Goal: Information Seeking & Learning: Find specific fact

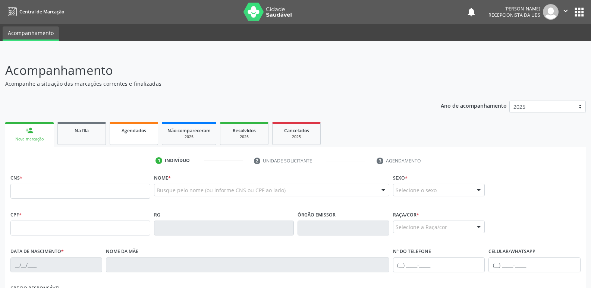
click at [133, 144] on link "Agendados" at bounding box center [134, 133] width 48 height 23
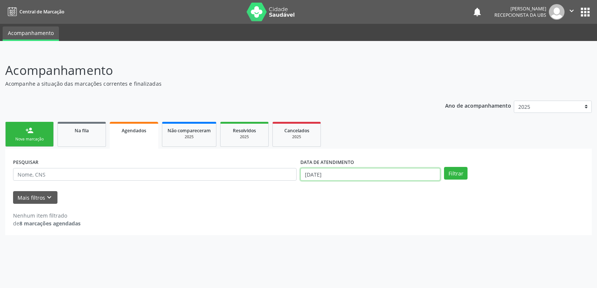
click at [386, 175] on input "[DATE]" at bounding box center [370, 174] width 140 height 13
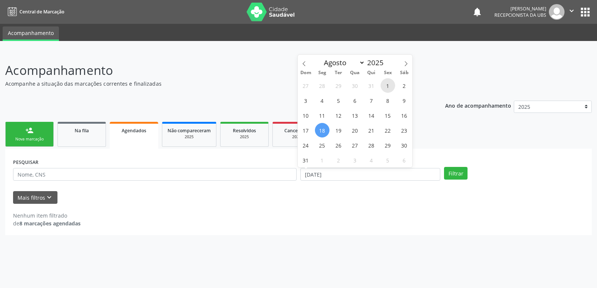
click at [390, 87] on span "1" at bounding box center [387, 85] width 15 height 15
type input "[DATE]"
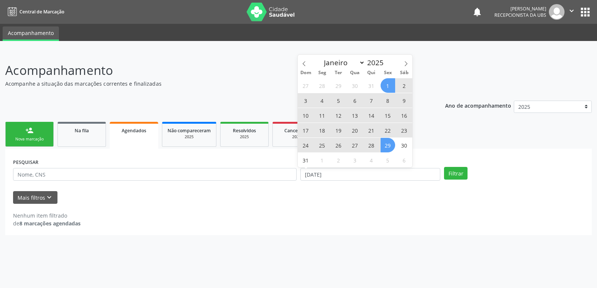
click at [388, 148] on span "29" at bounding box center [387, 145] width 15 height 15
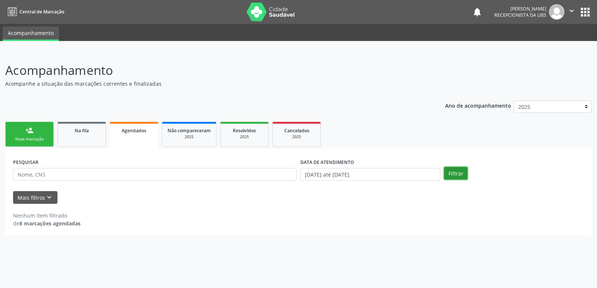
click at [460, 173] on button "Filtrar" at bounding box center [455, 173] width 23 height 13
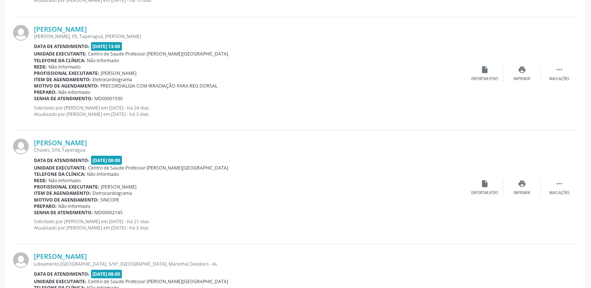
scroll to position [563, 0]
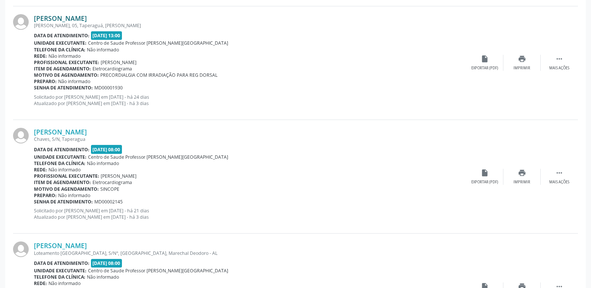
click at [87, 20] on link "[PERSON_NAME]" at bounding box center [60, 18] width 53 height 8
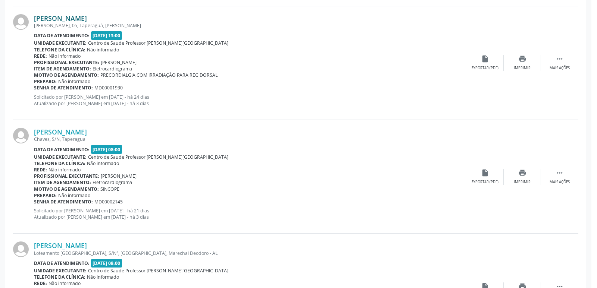
click at [116, 20] on div "Resumo × Carregando OK" at bounding box center [298, 144] width 597 height 288
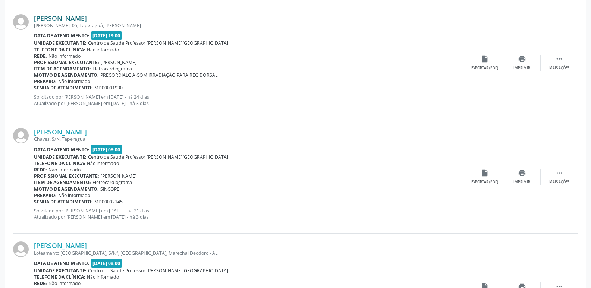
click at [87, 14] on link "[PERSON_NAME]" at bounding box center [60, 18] width 53 height 8
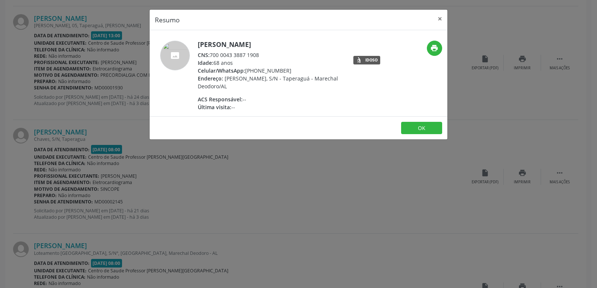
drag, startPoint x: 210, startPoint y: 54, endPoint x: 263, endPoint y: 52, distance: 53.4
click at [263, 52] on div "CNS: 700 0043 3887 1908" at bounding box center [270, 55] width 145 height 8
copy div "700 0043 3887 1908"
click at [297, 205] on div "Resumo × [PERSON_NAME] CNS: 700 0043 3887 1908 Idade: 68 anos Celular/WhatsApp:…" at bounding box center [298, 144] width 597 height 288
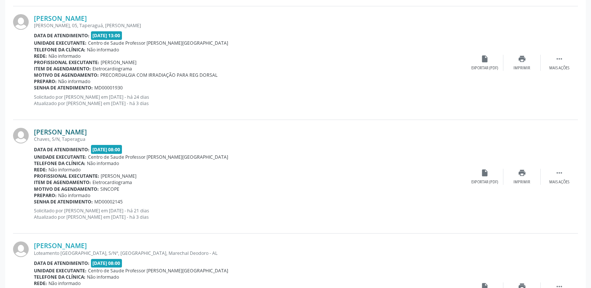
click at [68, 131] on link "[PERSON_NAME]" at bounding box center [60, 132] width 53 height 8
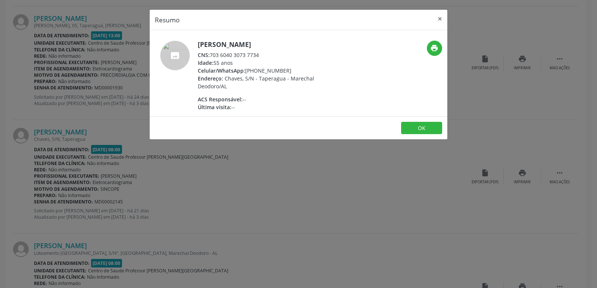
drag, startPoint x: 211, startPoint y: 54, endPoint x: 266, endPoint y: 53, distance: 54.8
click at [266, 53] on div "CNS: 703 6040 3073 7734" at bounding box center [270, 55] width 145 height 8
copy div "703 6040 3073 7734"
click at [263, 199] on div "Resumo × [PERSON_NAME] CNS: 703 6040 3073 7734 Idade: 55 anos Celular/WhatsApp:…" at bounding box center [298, 144] width 597 height 288
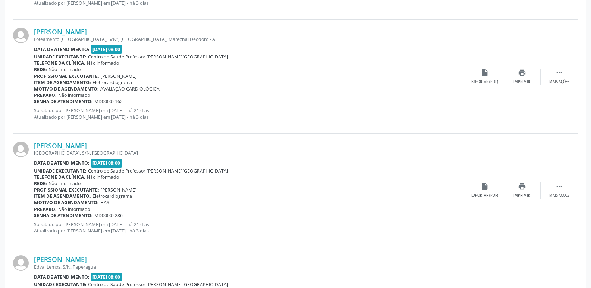
scroll to position [785, 0]
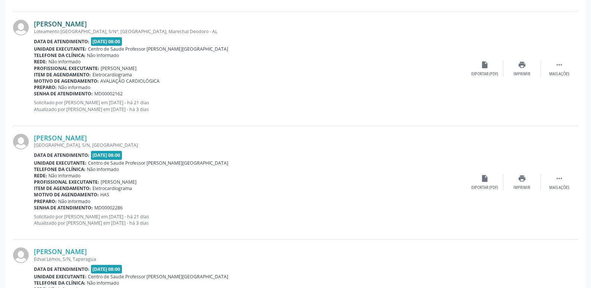
click at [87, 25] on link "[PERSON_NAME]" at bounding box center [60, 24] width 53 height 8
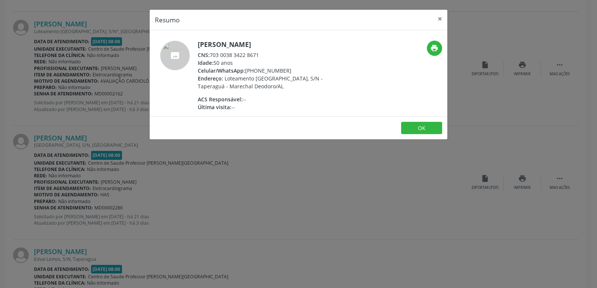
drag, startPoint x: 212, startPoint y: 56, endPoint x: 261, endPoint y: 57, distance: 49.3
click at [261, 57] on div "CNS: 703 0038 3422 8671" at bounding box center [270, 55] width 145 height 8
copy div "703 0038 3422 8671"
click at [264, 179] on div "Resumo × [PERSON_NAME] CNS: 703 0038 3422 8671 Idade: 50 anos Celular/WhatsApp:…" at bounding box center [298, 144] width 597 height 288
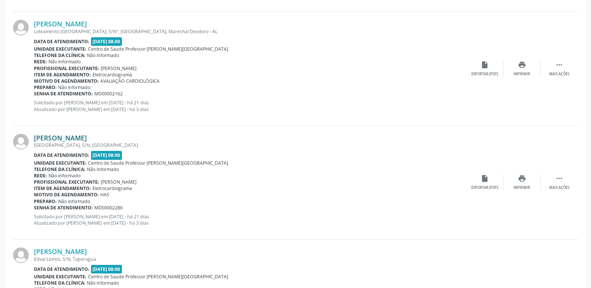
click at [84, 137] on link "[PERSON_NAME]" at bounding box center [60, 138] width 53 height 8
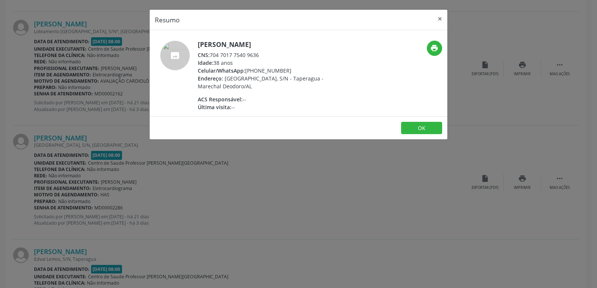
drag, startPoint x: 210, startPoint y: 54, endPoint x: 272, endPoint y: 58, distance: 62.1
click at [272, 58] on div "CNS: 704 7017 7540 9636" at bounding box center [270, 55] width 145 height 8
copy div "704 7017 7540 9636"
click at [355, 172] on div "Resumo × [PERSON_NAME] CNS: 704 7017 7540 9636 Idade: 38 anos Celular/WhatsApp:…" at bounding box center [298, 144] width 597 height 288
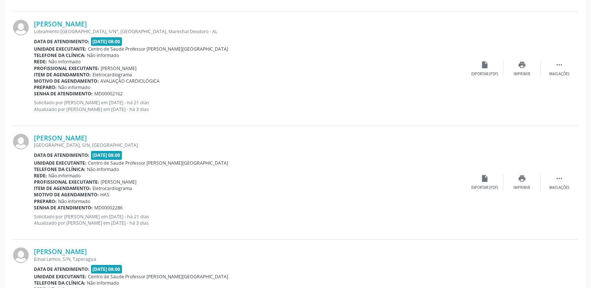
scroll to position [863, 0]
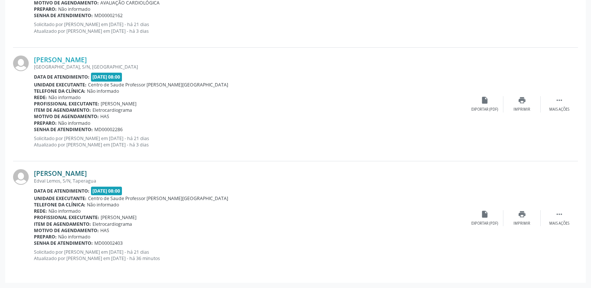
click at [74, 175] on link "[PERSON_NAME]" at bounding box center [60, 173] width 53 height 8
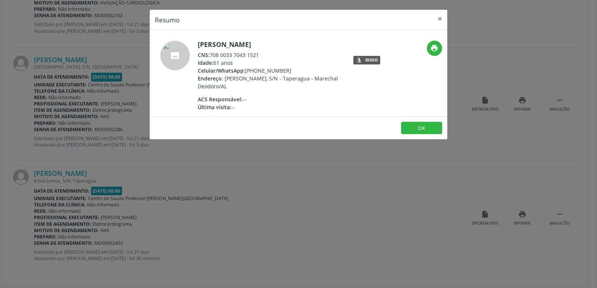
drag, startPoint x: 211, startPoint y: 56, endPoint x: 264, endPoint y: 54, distance: 53.0
click at [264, 54] on div "CNS: 708 0033 7043 1521" at bounding box center [270, 55] width 145 height 8
copy div "708 0033 7043 1521"
click at [410, 180] on div "Resumo × [PERSON_NAME] CNS: 708 0033 7043 1521 Idade: 61 anos Celular/WhatsApp:…" at bounding box center [298, 144] width 597 height 288
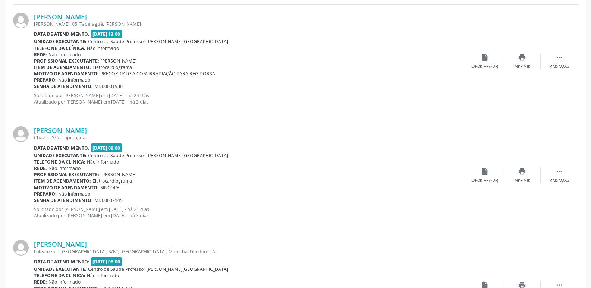
scroll to position [566, 0]
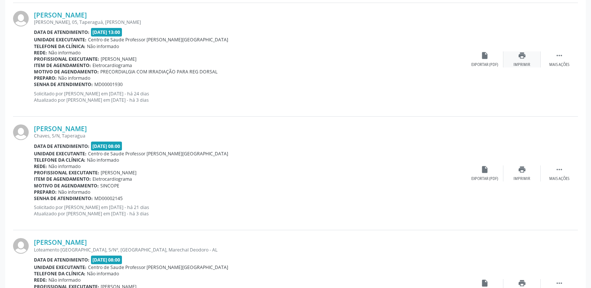
click at [526, 57] on icon "print" at bounding box center [522, 55] width 8 height 8
click at [525, 179] on div "Imprimir" at bounding box center [522, 178] width 17 height 5
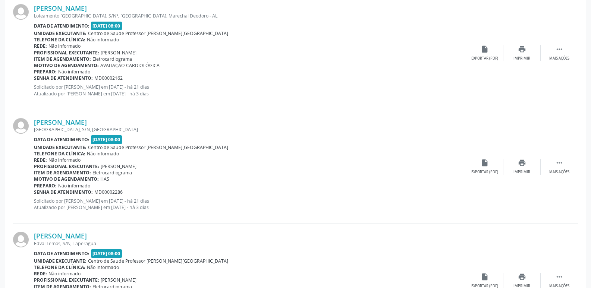
scroll to position [802, 0]
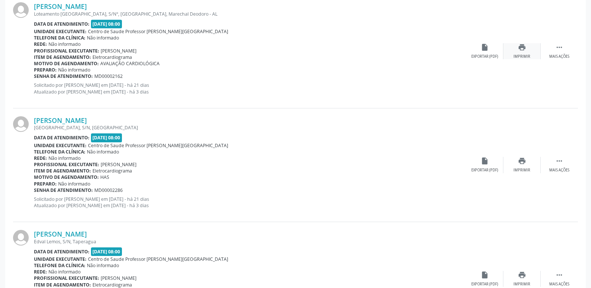
click at [520, 46] on icon "print" at bounding box center [522, 47] width 8 height 8
click at [526, 164] on icon "print" at bounding box center [522, 161] width 8 height 8
click at [516, 278] on div "print Imprimir" at bounding box center [522, 279] width 37 height 16
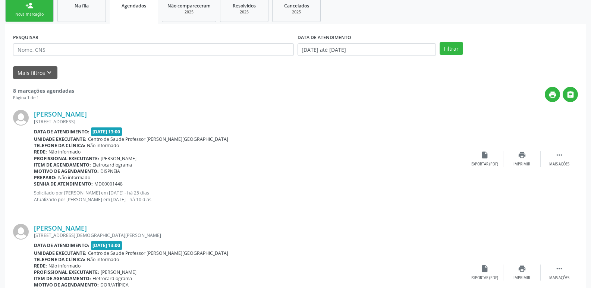
scroll to position [0, 0]
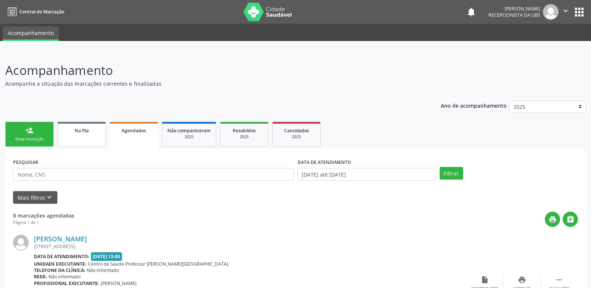
click at [91, 144] on link "Na fila" at bounding box center [81, 134] width 48 height 25
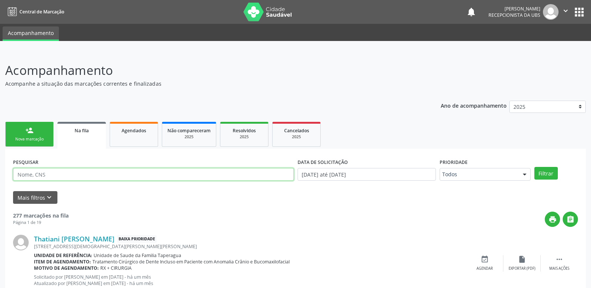
click at [93, 174] on input "text" at bounding box center [153, 174] width 281 height 13
type input "8"
type input "898004054996622"
click at [534, 167] on button "Filtrar" at bounding box center [545, 173] width 23 height 13
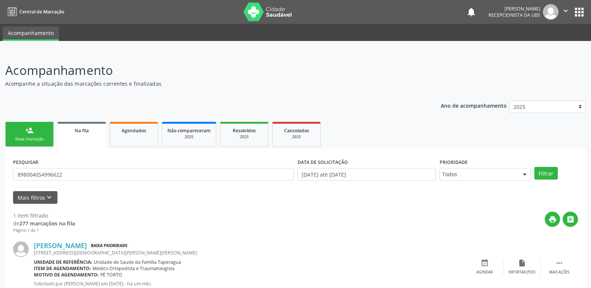
scroll to position [25, 0]
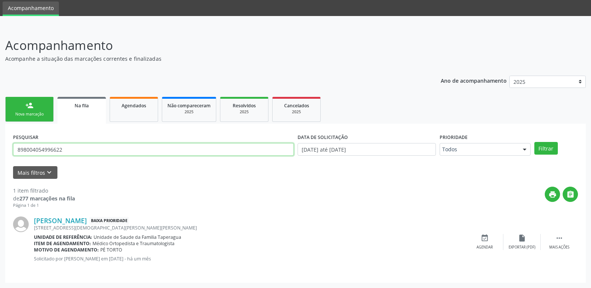
click at [161, 145] on input "898004054996622" at bounding box center [153, 149] width 281 height 13
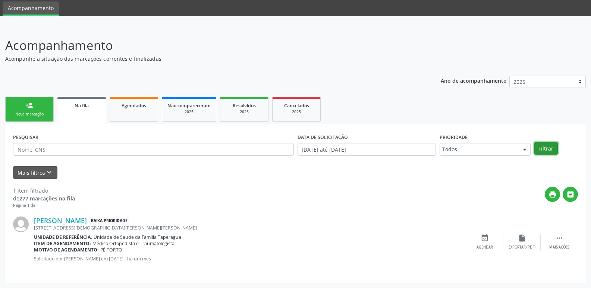
click at [550, 149] on button "Filtrar" at bounding box center [545, 148] width 23 height 13
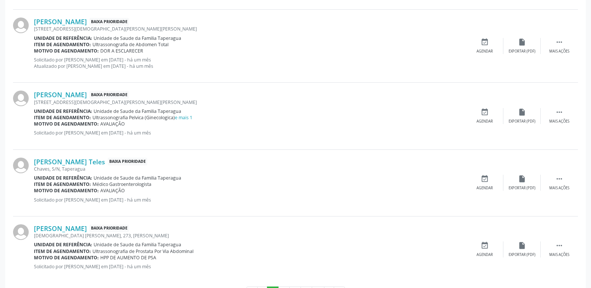
scroll to position [1052, 0]
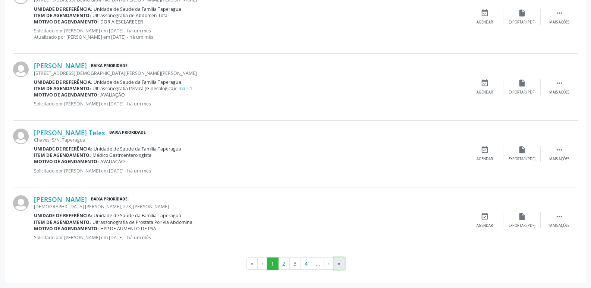
click at [341, 261] on button "»" at bounding box center [339, 264] width 11 height 13
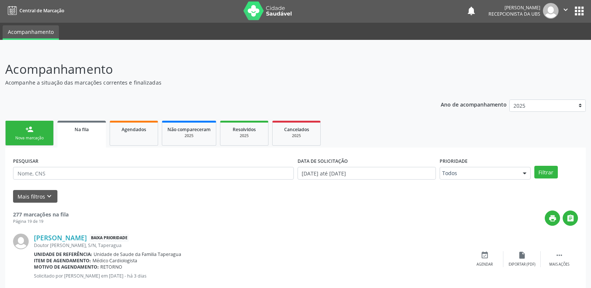
scroll to position [0, 0]
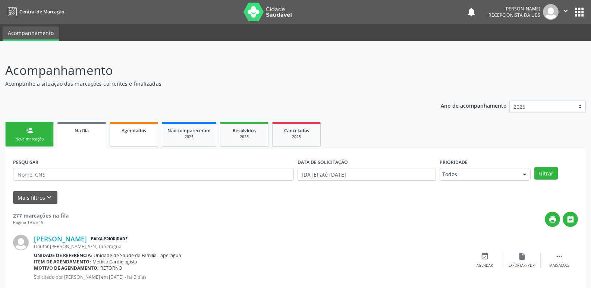
click at [134, 134] on span "Agendados" at bounding box center [134, 131] width 25 height 6
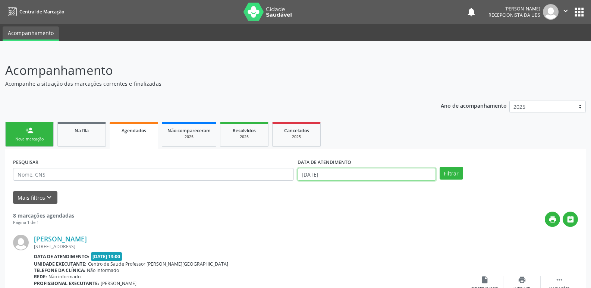
click at [366, 180] on input "[DATE]" at bounding box center [367, 174] width 138 height 13
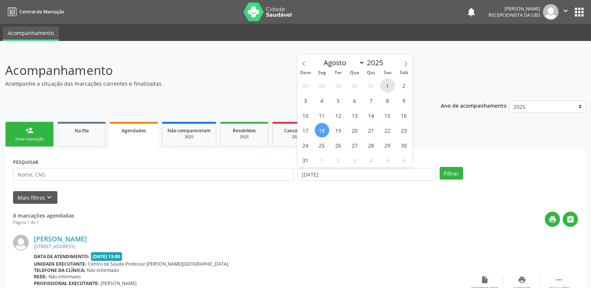
click at [393, 83] on span "1" at bounding box center [387, 85] width 15 height 15
type input "[DATE]"
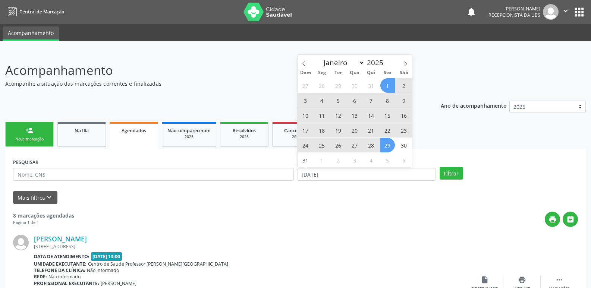
click at [385, 148] on span "29" at bounding box center [387, 145] width 15 height 15
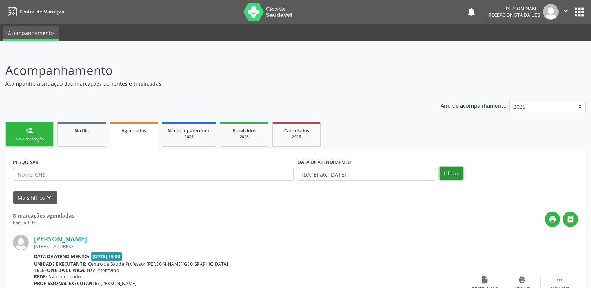
click at [446, 172] on button "Filtrar" at bounding box center [451, 173] width 23 height 13
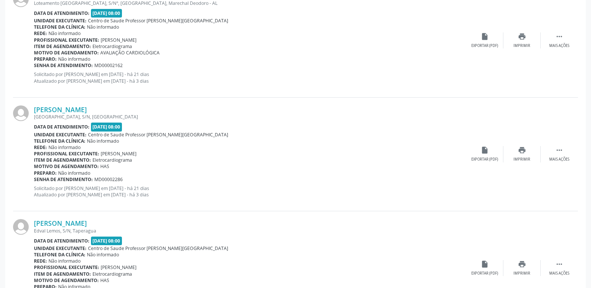
scroll to position [863, 0]
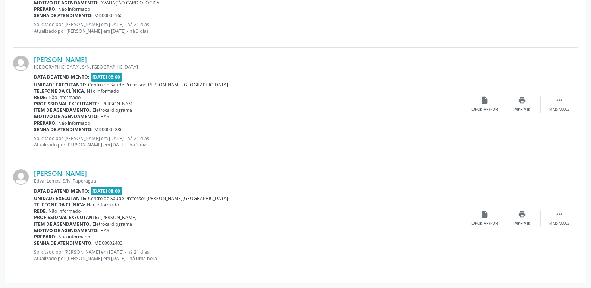
drag, startPoint x: 589, startPoint y: 261, endPoint x: 596, endPoint y: 257, distance: 8.4
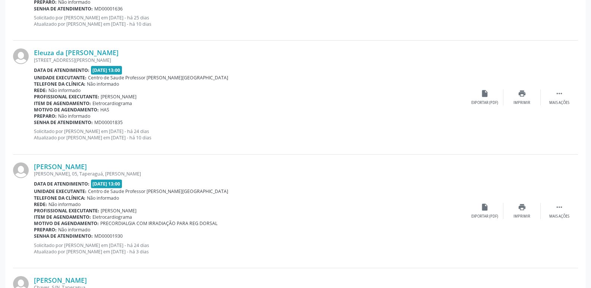
scroll to position [392, 0]
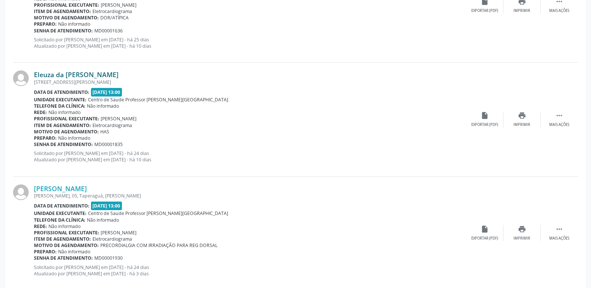
click at [71, 75] on link "Eleuza da [PERSON_NAME]" at bounding box center [76, 74] width 85 height 8
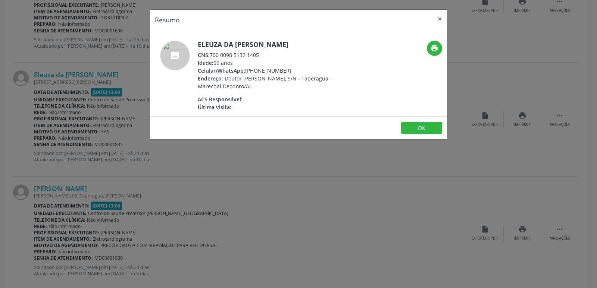
drag, startPoint x: 211, startPoint y: 54, endPoint x: 269, endPoint y: 53, distance: 57.8
click at [269, 53] on div "CNS: 700 0098 5132 1405" at bounding box center [270, 55] width 145 height 8
copy div "700 0098 5132 1405"
click at [339, 198] on div "Resumo × Eleuza da [PERSON_NAME] CNS: 700 0098 5132 1405 Idade: 59 anos Celular…" at bounding box center [298, 144] width 597 height 288
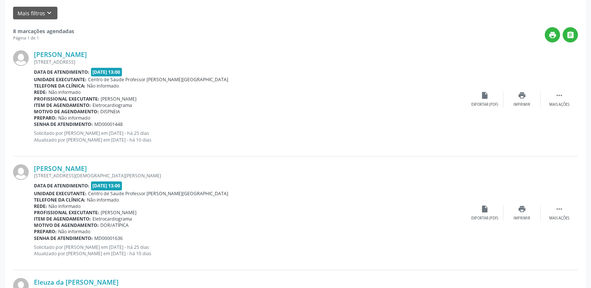
scroll to position [0, 0]
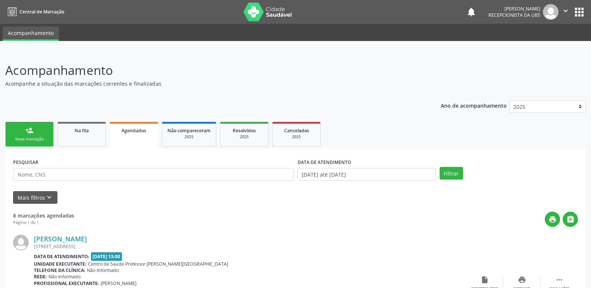
click at [35, 133] on link "person_add Nova marcação" at bounding box center [29, 134] width 48 height 25
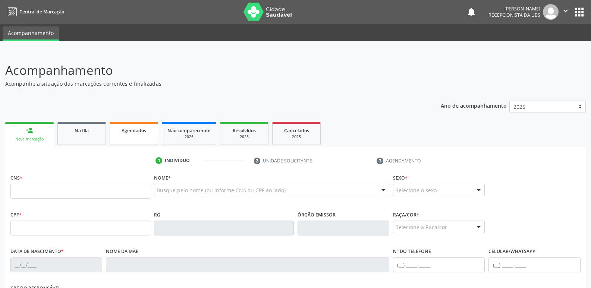
click at [140, 133] on span "Agendados" at bounding box center [134, 131] width 25 height 6
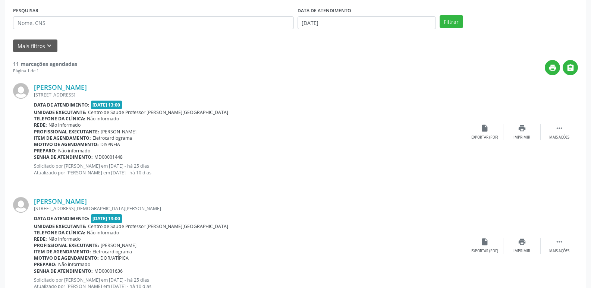
scroll to position [112, 0]
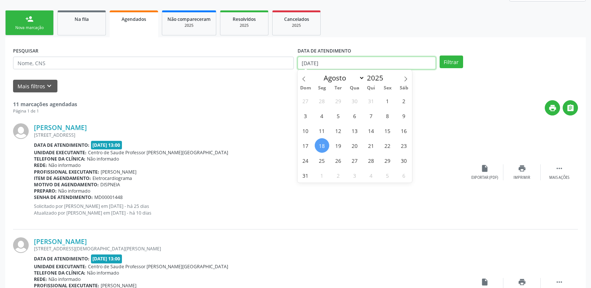
click at [361, 64] on input "[DATE]" at bounding box center [367, 63] width 138 height 13
click at [390, 101] on span "1" at bounding box center [387, 101] width 15 height 15
type input "[DATE]"
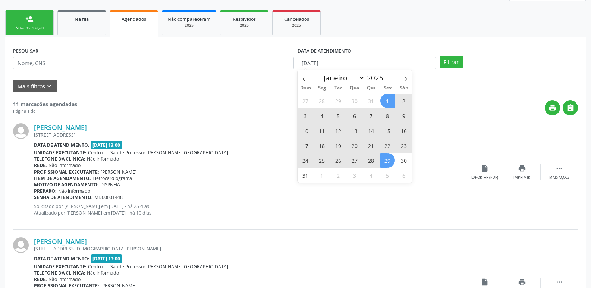
click at [392, 161] on span "29" at bounding box center [387, 160] width 15 height 15
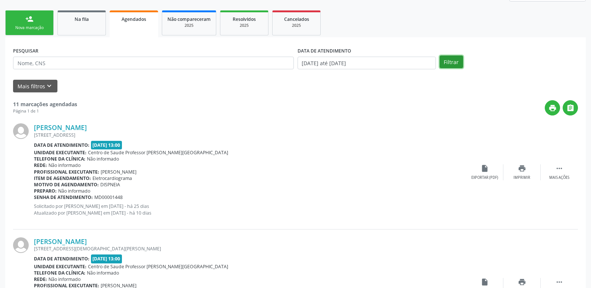
click at [453, 57] on button "Filtrar" at bounding box center [451, 62] width 23 height 13
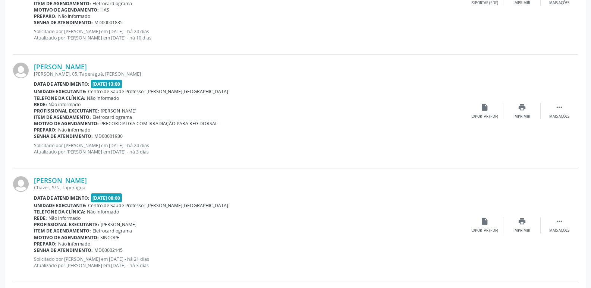
scroll to position [490, 0]
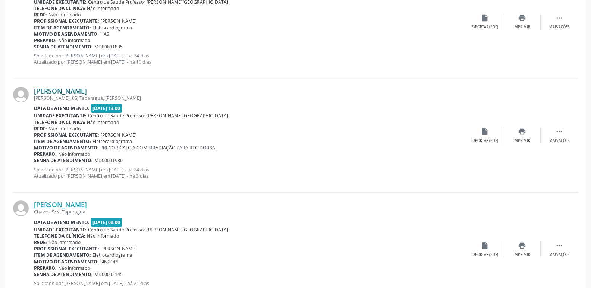
click at [87, 93] on link "[PERSON_NAME]" at bounding box center [60, 91] width 53 height 8
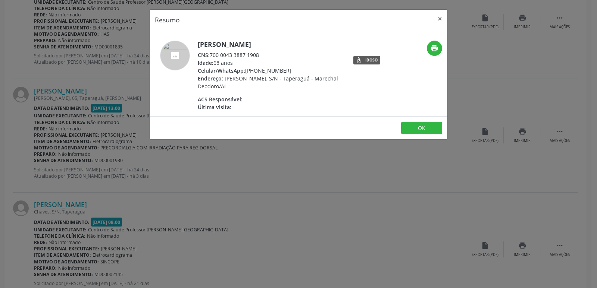
drag, startPoint x: 210, startPoint y: 56, endPoint x: 261, endPoint y: 56, distance: 51.1
click at [261, 56] on div "CNS: 700 0043 3887 1908" at bounding box center [270, 55] width 145 height 8
copy div "700 0043 3887 1908"
click at [104, 150] on div "Resumo × [PERSON_NAME] CNS: 700 0043 3887 1908 Idade: 68 anos Celular/WhatsApp:…" at bounding box center [298, 144] width 597 height 288
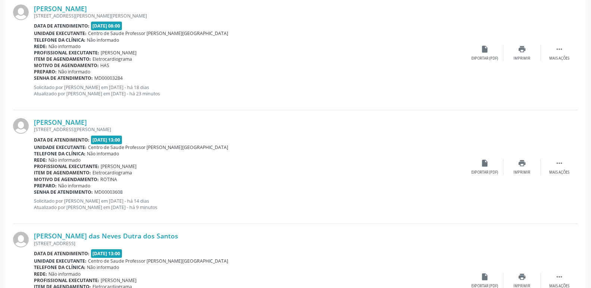
scroll to position [1140, 0]
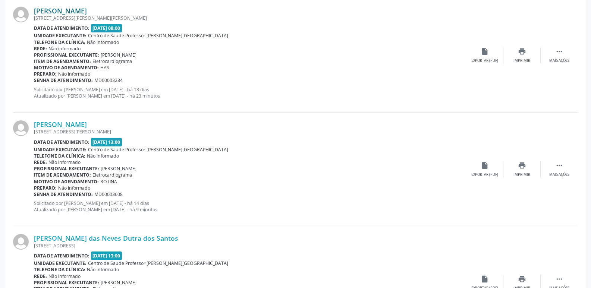
click at [87, 12] on link "[PERSON_NAME]" at bounding box center [60, 11] width 53 height 8
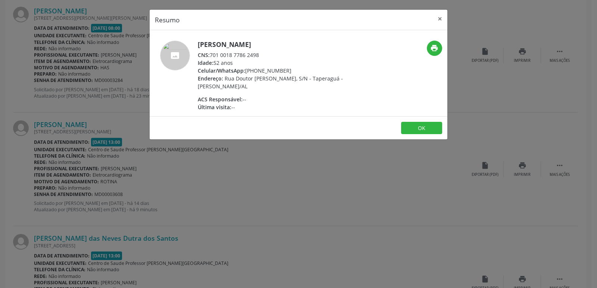
drag, startPoint x: 211, startPoint y: 56, endPoint x: 267, endPoint y: 50, distance: 55.9
click at [267, 50] on div "[PERSON_NAME] CNS: 701 0018 7786 2498 Idade: 52 anos Celular/WhatsApp: [PHONE_N…" at bounding box center [270, 76] width 145 height 70
copy div "701 0018 7786 2498"
click at [499, 95] on div "Resumo × [PERSON_NAME] CNS: 701 0018 7786 2498 Idade: 52 anos Celular/WhatsApp:…" at bounding box center [298, 144] width 597 height 288
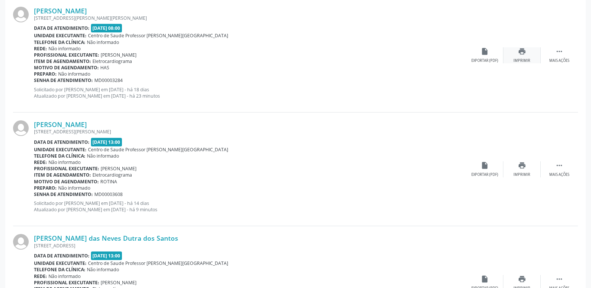
click at [519, 52] on icon "print" at bounding box center [522, 51] width 8 height 8
click at [75, 121] on link "[PERSON_NAME]" at bounding box center [60, 124] width 53 height 8
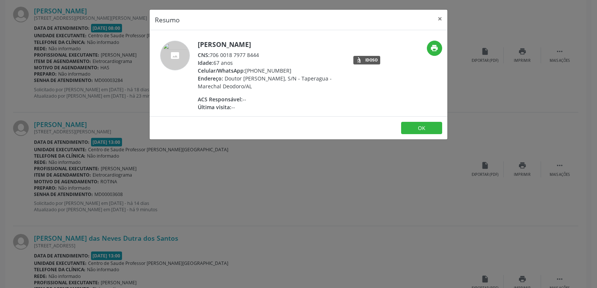
drag, startPoint x: 211, startPoint y: 55, endPoint x: 267, endPoint y: 55, distance: 55.2
click at [267, 55] on div "CNS: 706 0018 7977 8444" at bounding box center [270, 55] width 145 height 8
copy div "706 0018 7977 8444"
click at [515, 112] on div "Resumo × [PERSON_NAME] CNS: 706 0018 7977 8444 Idade: 67 anos Celular/WhatsApp:…" at bounding box center [298, 144] width 597 height 288
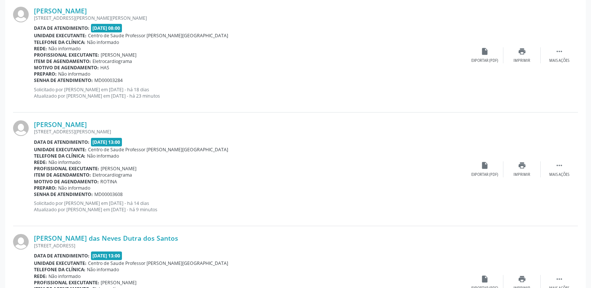
click at [510, 159] on div "[PERSON_NAME] [STREET_ADDRESS][PERSON_NAME] Data de atendimento: [DATE] 13:00 U…" at bounding box center [295, 170] width 565 height 114
click at [520, 166] on icon "print" at bounding box center [522, 166] width 8 height 8
click at [91, 237] on link "[PERSON_NAME] das Neves Dutra dos Santos" at bounding box center [106, 238] width 144 height 8
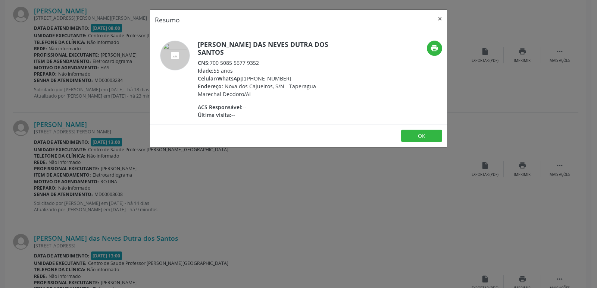
drag, startPoint x: 210, startPoint y: 56, endPoint x: 260, endPoint y: 58, distance: 50.0
click at [260, 59] on div "CNS: 700 5085 5677 9352" at bounding box center [270, 63] width 145 height 8
copy div "700 5085 5677 9352"
click at [339, 193] on div "Resumo × [PERSON_NAME] das Neves Dutra dos Santos CNS: 700 5085 5677 9352 Idade…" at bounding box center [298, 144] width 597 height 288
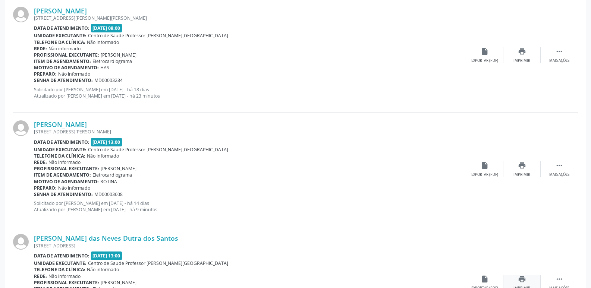
click at [528, 279] on div "print Imprimir" at bounding box center [522, 283] width 37 height 16
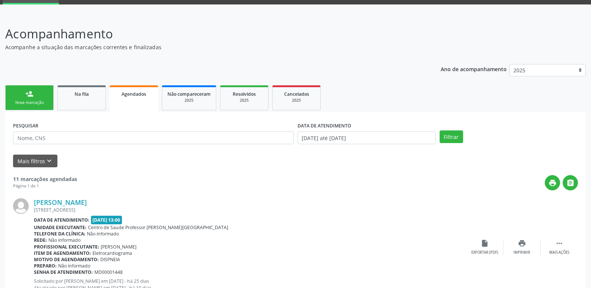
scroll to position [0, 0]
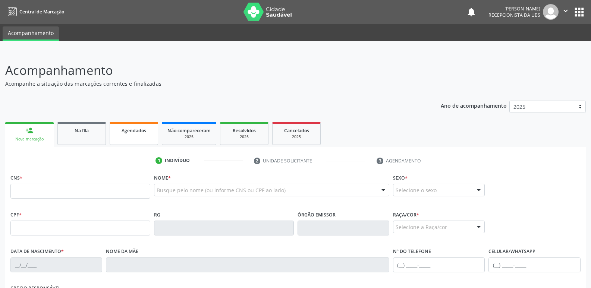
click at [139, 130] on span "Agendados" at bounding box center [134, 131] width 25 height 6
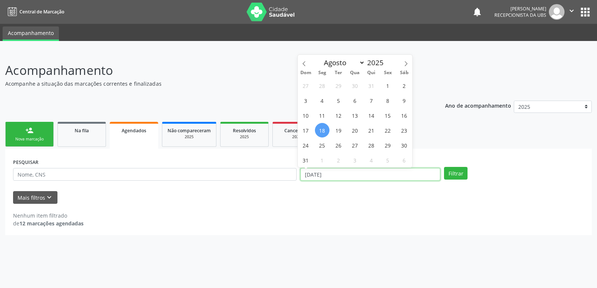
click at [391, 175] on input "[DATE]" at bounding box center [370, 174] width 140 height 13
click at [390, 88] on span "1" at bounding box center [387, 85] width 15 height 15
type input "[DATE]"
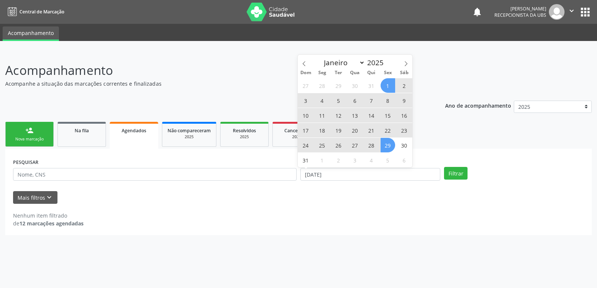
click at [390, 150] on span "29" at bounding box center [387, 145] width 15 height 15
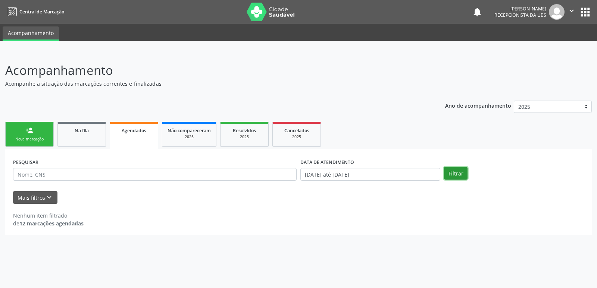
click at [455, 171] on button "Filtrar" at bounding box center [455, 173] width 23 height 13
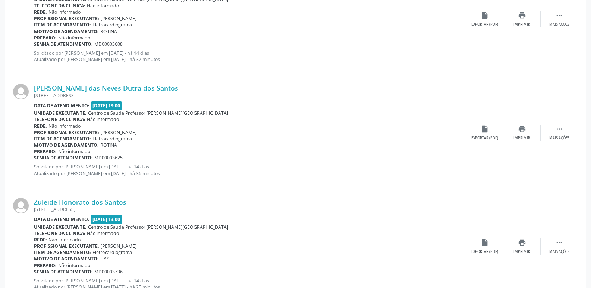
scroll to position [1319, 0]
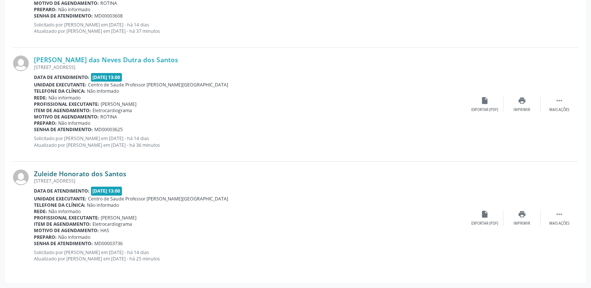
click at [109, 175] on link "Zuleide Honorato dos Santos" at bounding box center [80, 174] width 93 height 8
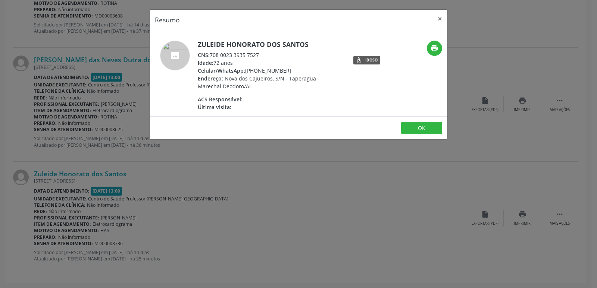
drag, startPoint x: 211, startPoint y: 54, endPoint x: 261, endPoint y: 54, distance: 49.2
click at [261, 54] on div "CNS: 708 0023 3935 7527" at bounding box center [270, 55] width 145 height 8
copy div "708 0023 3935 7527"
click at [457, 224] on div "Resumo × Zuleide Honorato dos Santos CNS: 708 0023 3935 7527 Idade: 72 anos Cel…" at bounding box center [298, 144] width 597 height 288
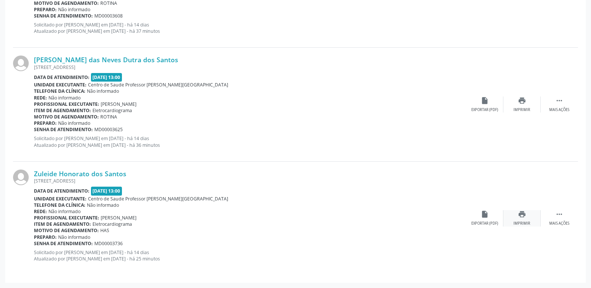
click at [525, 217] on icon "print" at bounding box center [522, 214] width 8 height 8
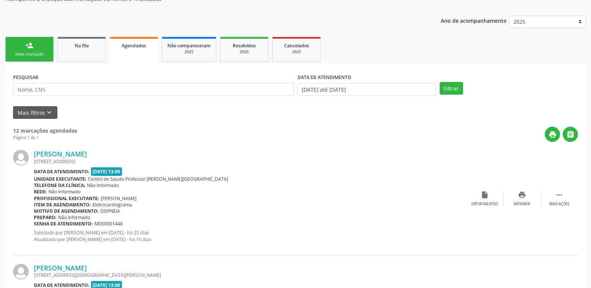
scroll to position [76, 0]
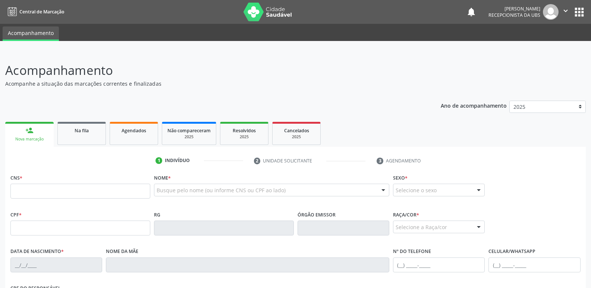
scroll to position [76, 0]
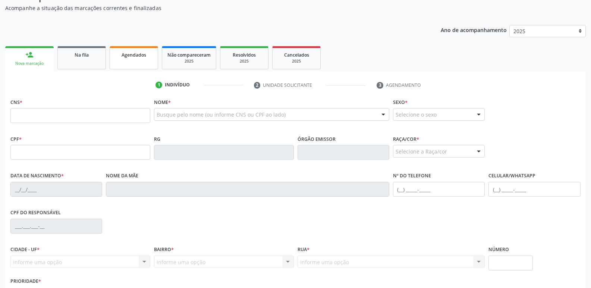
click at [132, 68] on link "Agendados" at bounding box center [134, 57] width 48 height 23
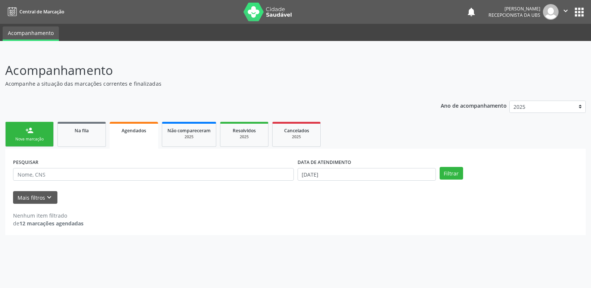
scroll to position [0, 0]
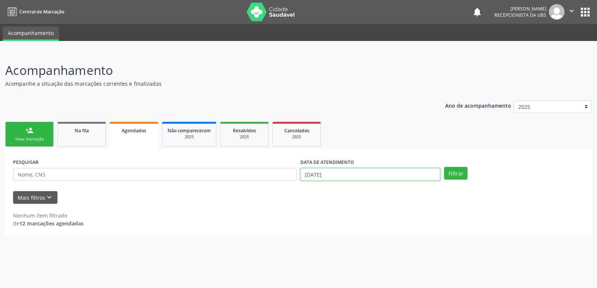
click at [390, 173] on input "[DATE]" at bounding box center [370, 174] width 140 height 13
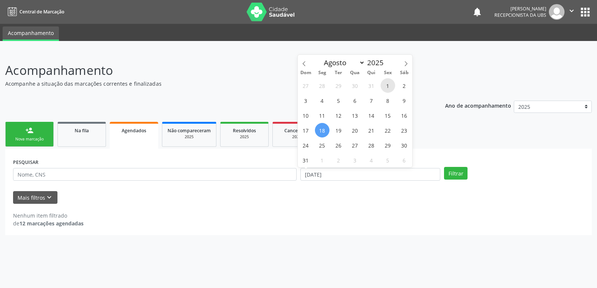
click at [389, 87] on span "1" at bounding box center [387, 85] width 15 height 15
type input "[DATE]"
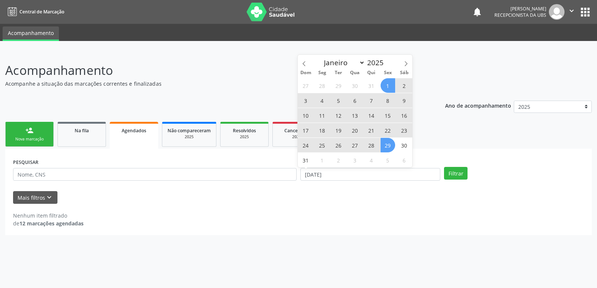
click at [392, 143] on span "29" at bounding box center [387, 145] width 15 height 15
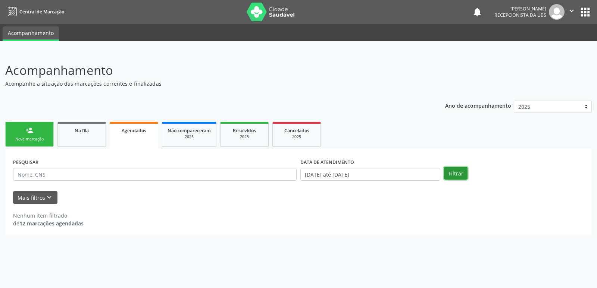
click at [453, 174] on button "Filtrar" at bounding box center [455, 173] width 23 height 13
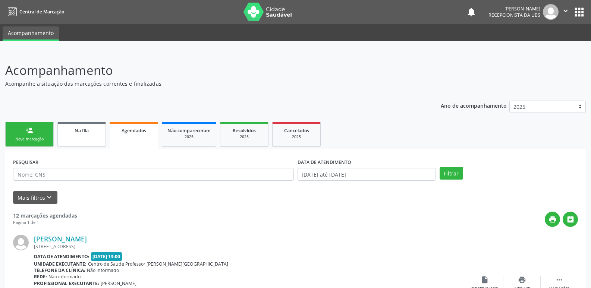
click at [76, 140] on link "Na fila" at bounding box center [81, 134] width 48 height 25
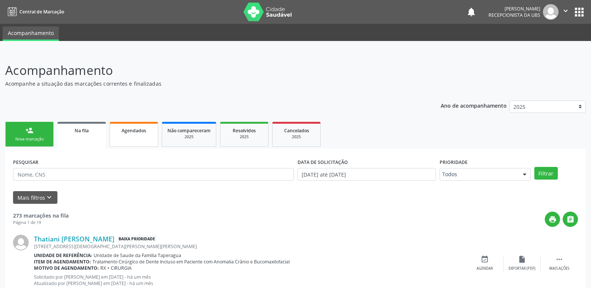
click at [149, 139] on link "Agendados" at bounding box center [134, 134] width 48 height 25
